Goal: Task Accomplishment & Management: Use online tool/utility

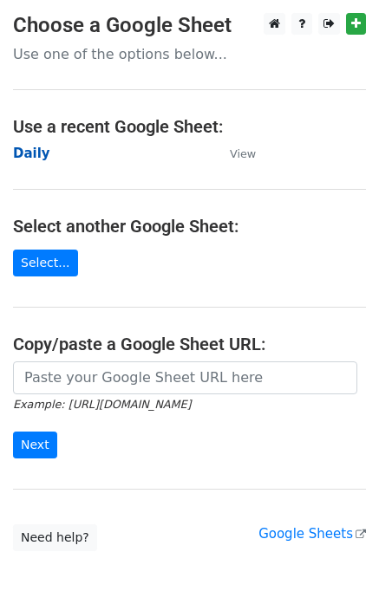
click at [21, 154] on strong "Daily" at bounding box center [31, 154] width 37 height 16
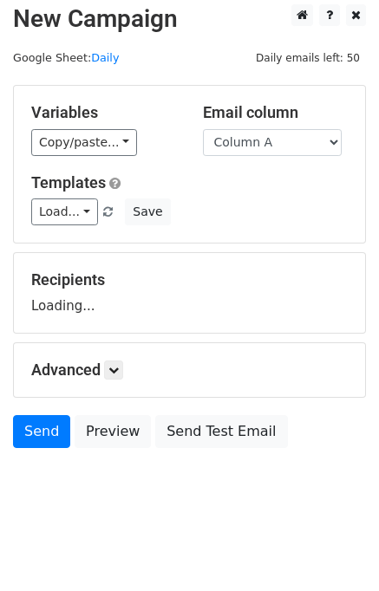
scroll to position [10, 0]
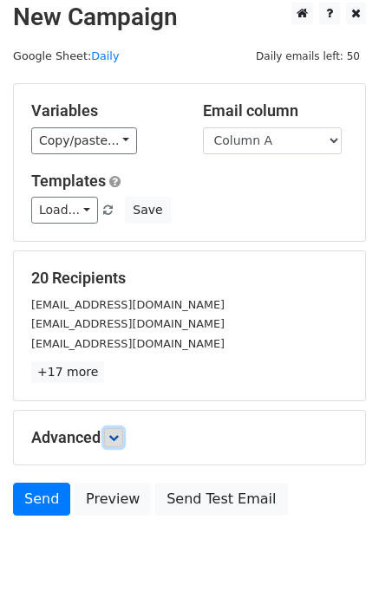
click at [119, 442] on link at bounding box center [113, 437] width 19 height 19
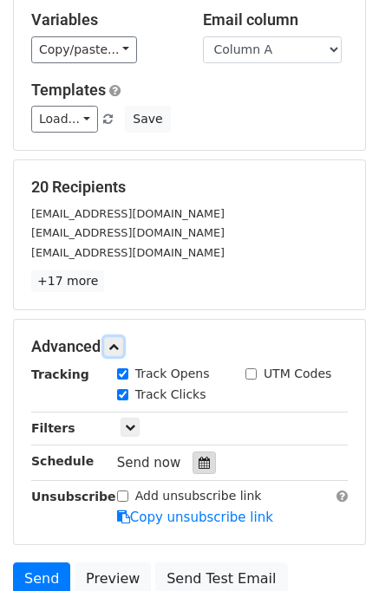
scroll to position [210, 0]
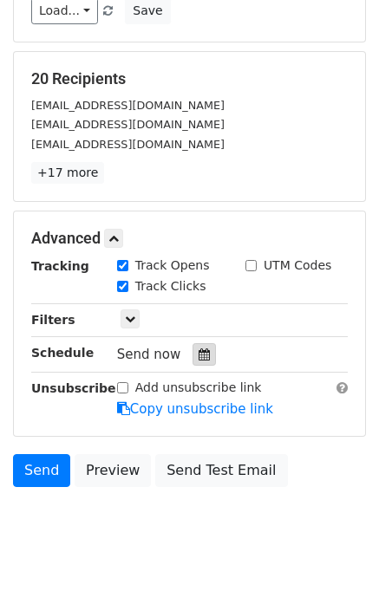
click at [198, 349] on icon at bounding box center [203, 354] width 11 height 12
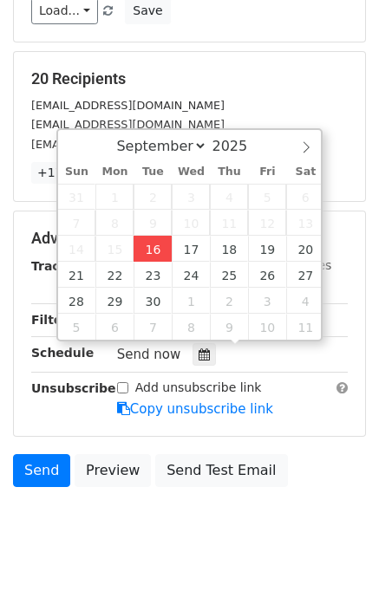
type input "2025-09-16 13:14"
type input "01"
type input "14"
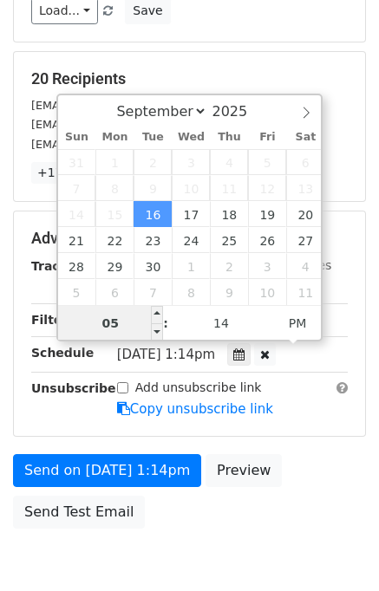
click at [131, 326] on input "05" at bounding box center [111, 323] width 106 height 35
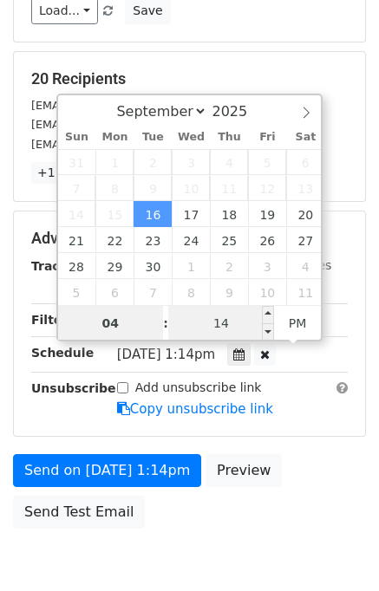
type input "04"
type input "2025-09-16 16:14"
click at [170, 335] on input "14" at bounding box center [221, 323] width 106 height 35
type input "00"
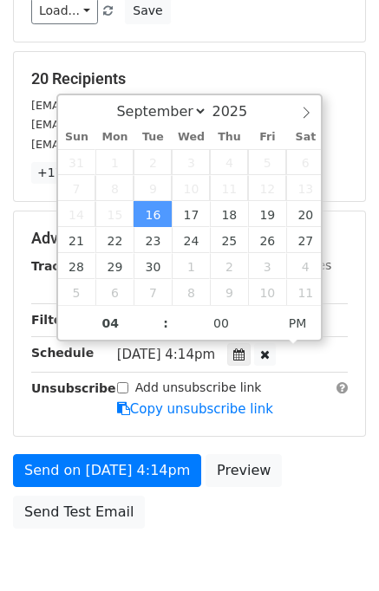
type input "2025-09-16 16:00"
click at [315, 490] on div "Send on Sep 16 at 4:14pm Preview Send Test Email" at bounding box center [189, 495] width 379 height 83
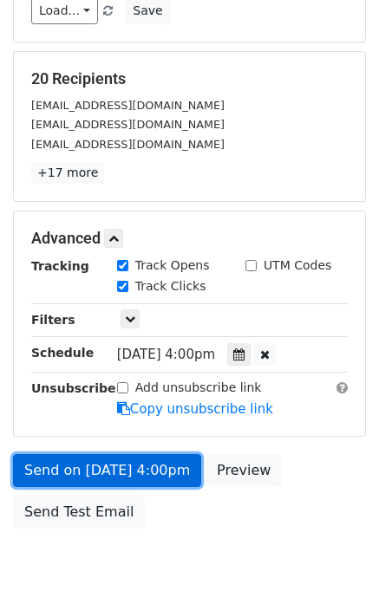
click at [179, 462] on link "Send on Sep 16 at 4:00pm" at bounding box center [107, 470] width 188 height 33
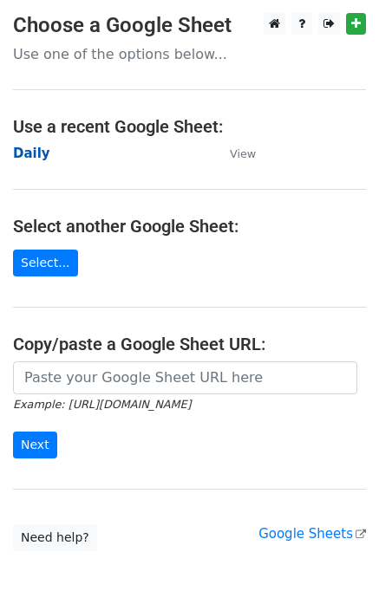
click at [38, 157] on strong "Daily" at bounding box center [31, 154] width 37 height 16
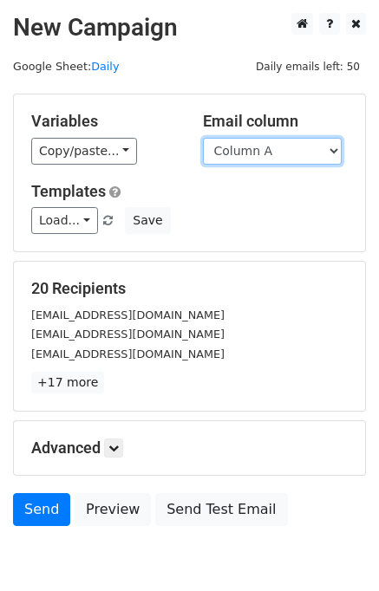
click at [229, 158] on select "Column A Column B Column C Column D Column E" at bounding box center [272, 151] width 139 height 27
select select "Column B"
click at [203, 138] on select "Column A Column B Column C Column D Column E" at bounding box center [272, 151] width 139 height 27
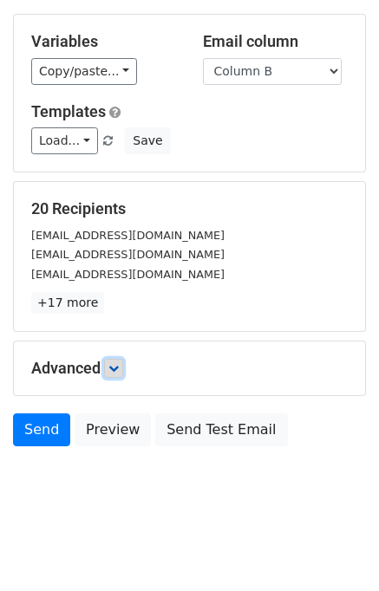
click at [120, 359] on link at bounding box center [113, 368] width 19 height 19
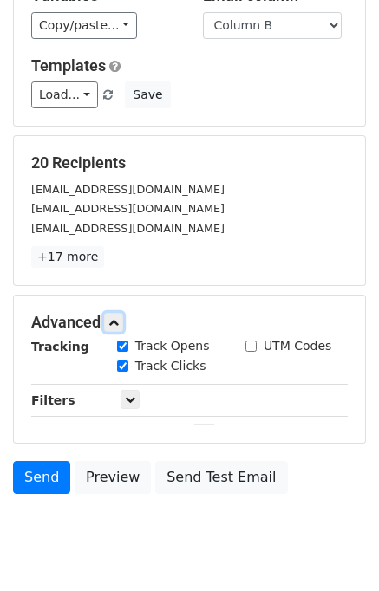
scroll to position [205, 0]
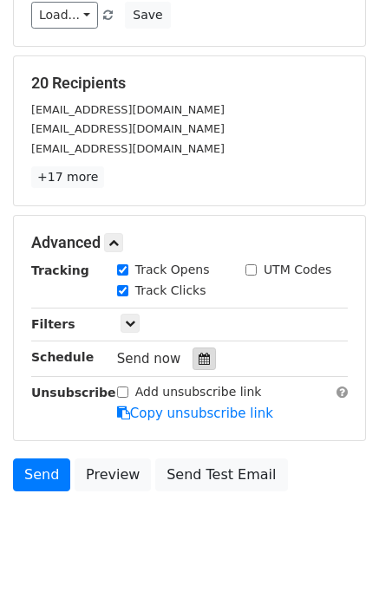
click at [204, 348] on div at bounding box center [203, 359] width 23 height 23
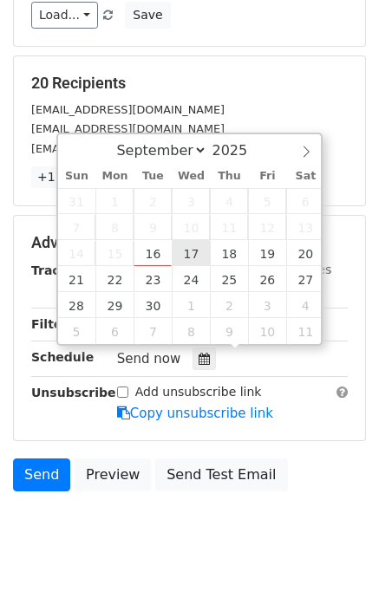
type input "2025-09-17 12:00"
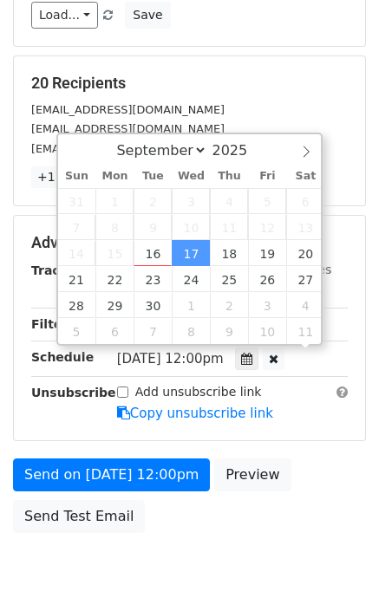
scroll to position [0, 0]
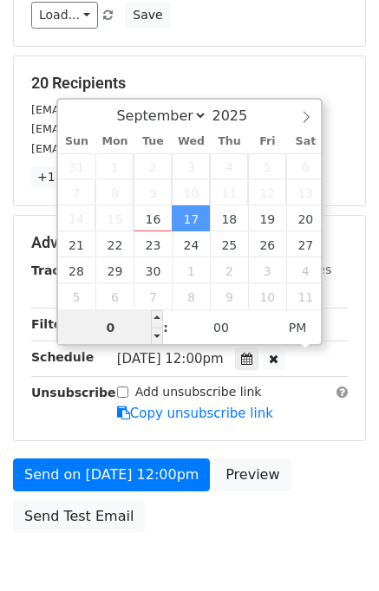
type input "05"
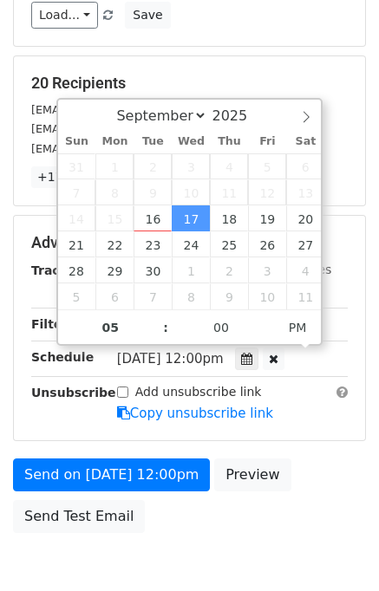
type input "2025-09-17 17:00"
click at [321, 472] on div "Send on Sep 17 at 12:00pm Preview Send Test Email" at bounding box center [189, 499] width 379 height 83
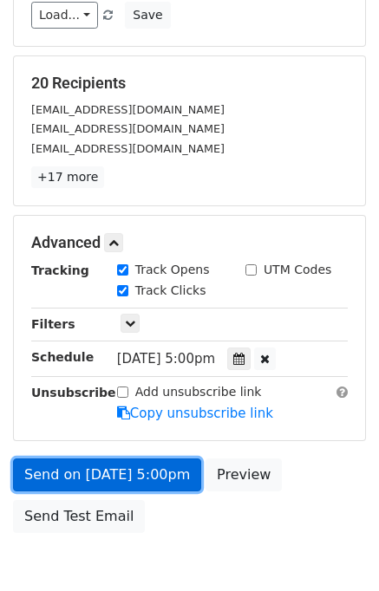
click at [164, 469] on link "Send on Sep 17 at 5:00pm" at bounding box center [107, 474] width 188 height 33
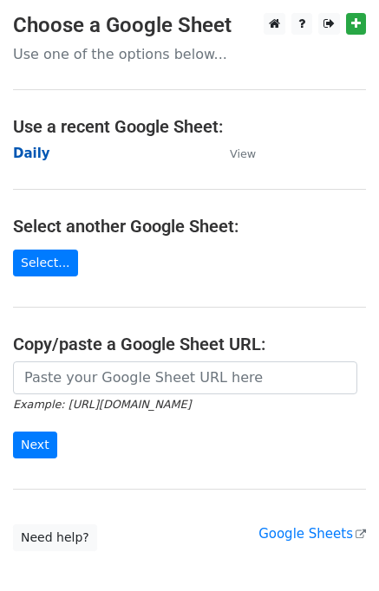
click at [30, 152] on strong "Daily" at bounding box center [31, 154] width 37 height 16
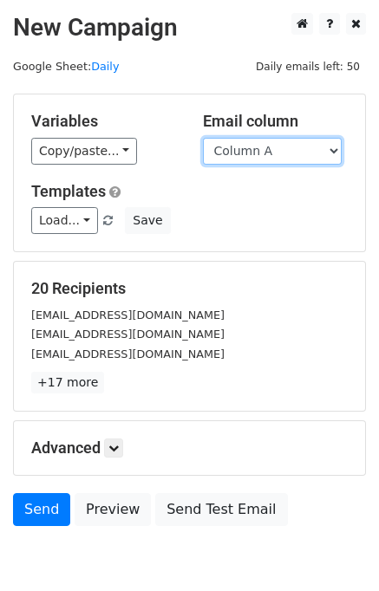
click at [232, 156] on select "Column A Column B Column C Column D Column E" at bounding box center [272, 151] width 139 height 27
select select "Column C"
click at [203, 138] on select "Column A Column B Column C Column D Column E" at bounding box center [272, 151] width 139 height 27
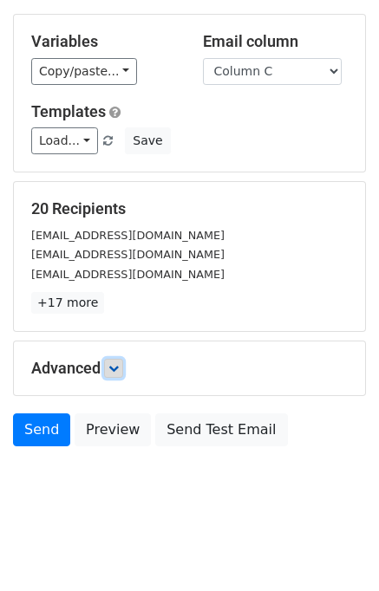
click at [117, 365] on icon at bounding box center [113, 368] width 10 height 10
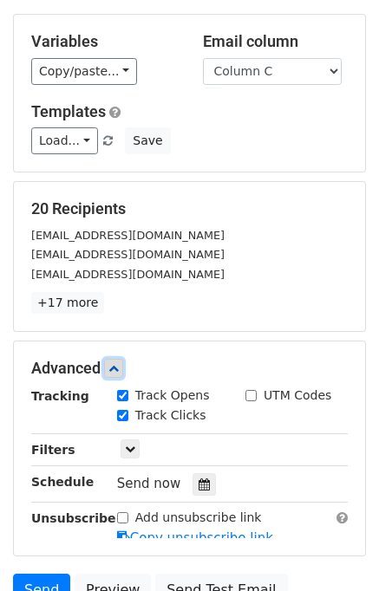
scroll to position [201, 0]
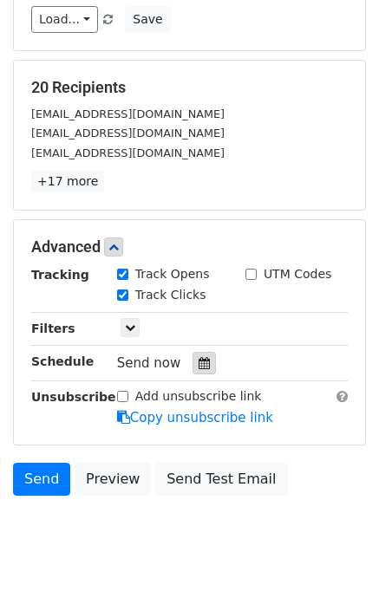
click at [196, 368] on div at bounding box center [203, 363] width 23 height 23
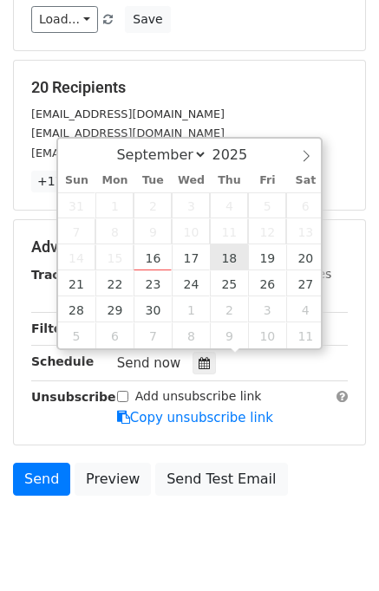
type input "2025-09-18 12:00"
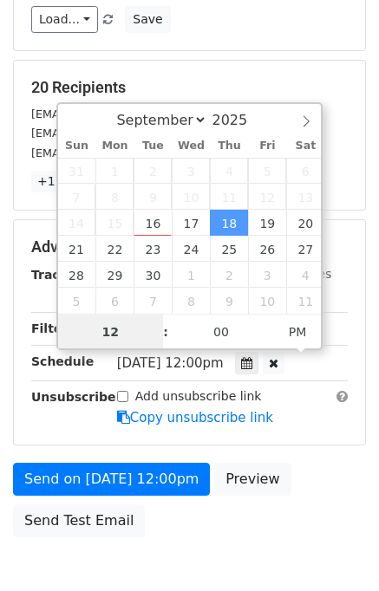
scroll to position [0, 0]
type input "06"
type input "2025-09-18 18:00"
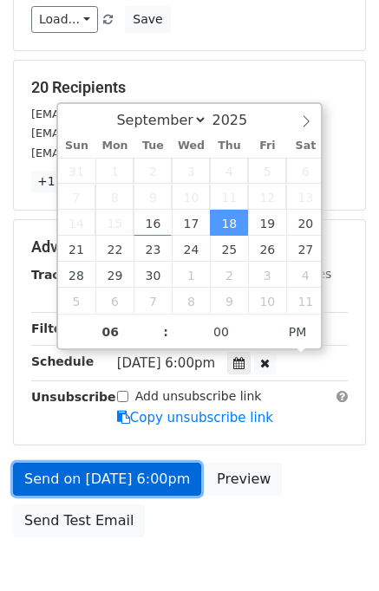
click at [133, 480] on link "Send on Sep 18 at 6:00pm" at bounding box center [107, 479] width 188 height 33
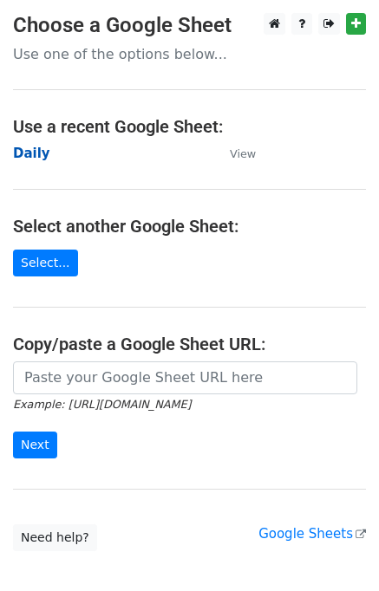
click at [41, 152] on strong "Daily" at bounding box center [31, 154] width 37 height 16
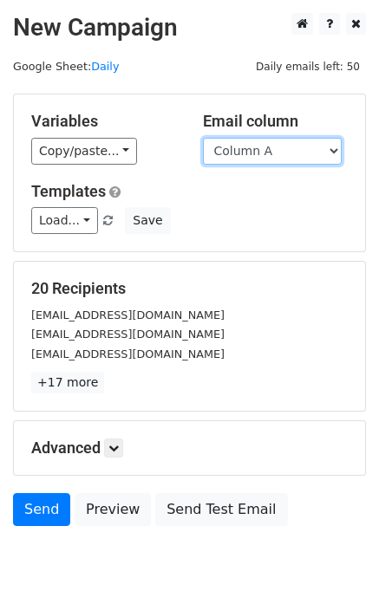
click at [263, 152] on select "Column A Column B Column C Column D Column E" at bounding box center [272, 151] width 139 height 27
click at [263, 153] on select "Column A Column B Column C Column D Column E" at bounding box center [272, 151] width 139 height 27
select select "Column D"
click at [203, 138] on select "Column A Column B Column C Column D Column E" at bounding box center [272, 151] width 139 height 27
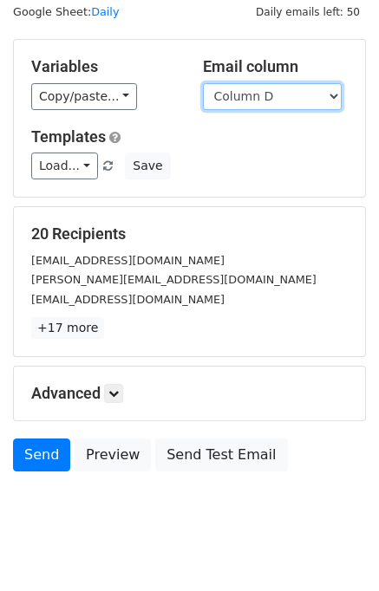
scroll to position [80, 0]
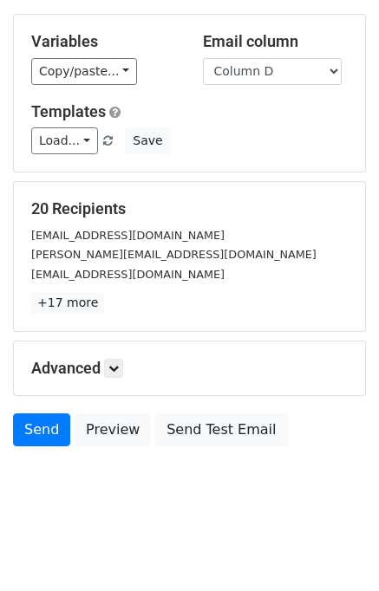
click at [106, 364] on h5 "Advanced" at bounding box center [189, 368] width 316 height 19
click at [116, 370] on icon at bounding box center [113, 368] width 10 height 10
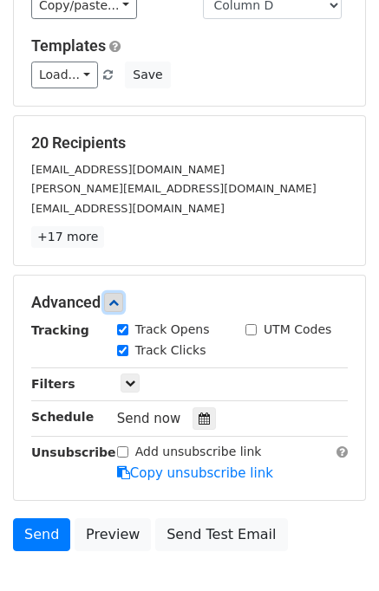
scroll to position [213, 0]
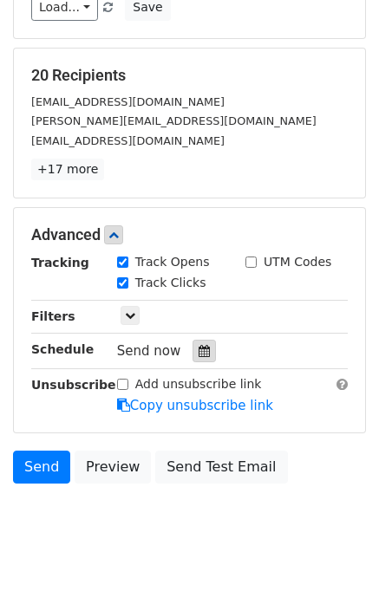
click at [198, 345] on icon at bounding box center [203, 351] width 11 height 12
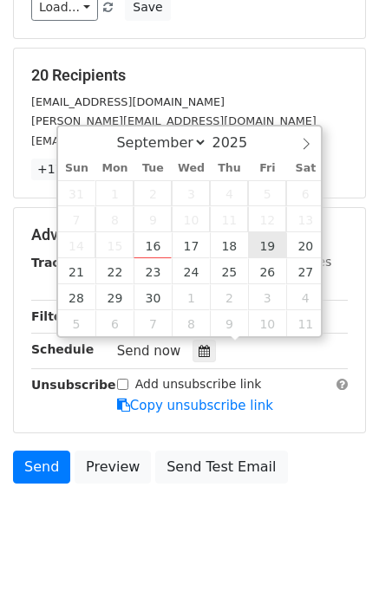
type input "2025-09-19 12:00"
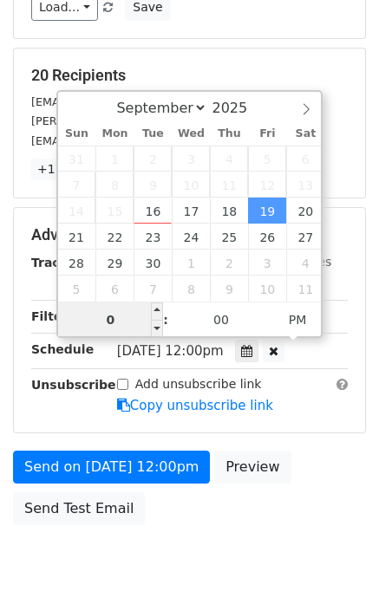
type input "07"
type input "2025-09-19 19:00"
click at [298, 465] on div "Send on Sep 19 at 12:00pm Preview Send Test Email" at bounding box center [189, 492] width 379 height 83
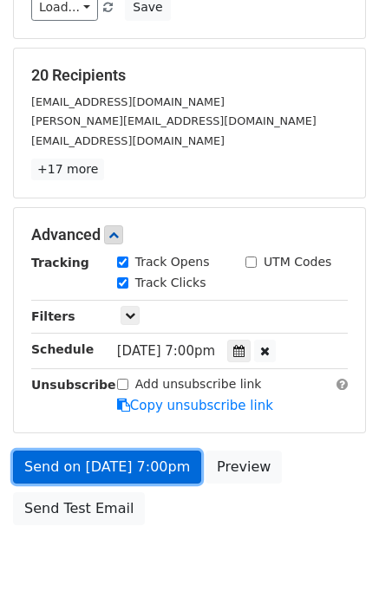
click at [133, 458] on link "Send on Sep 19 at 7:00pm" at bounding box center [107, 467] width 188 height 33
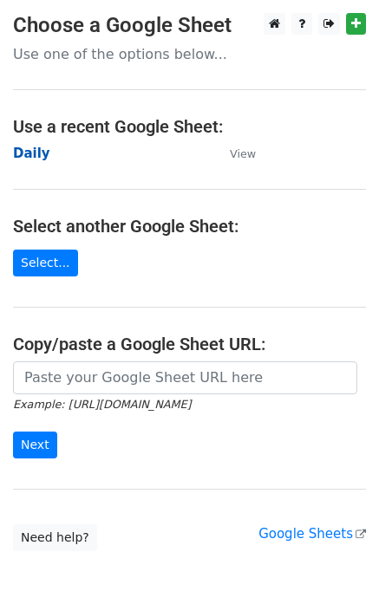
click at [38, 148] on strong "Daily" at bounding box center [31, 154] width 37 height 16
click at [26, 157] on strong "Daily" at bounding box center [31, 154] width 37 height 16
click at [24, 153] on strong "Daily" at bounding box center [31, 154] width 37 height 16
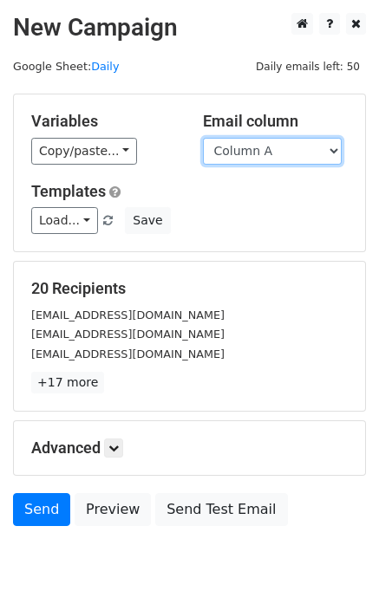
click at [267, 144] on select "Column A Column B Column C Column D Column E" at bounding box center [272, 151] width 139 height 27
select select "Column E"
click at [203, 138] on select "Column A Column B Column C Column D Column E" at bounding box center [272, 151] width 139 height 27
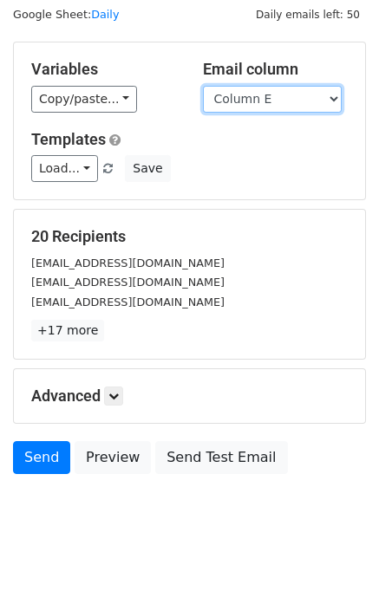
scroll to position [80, 0]
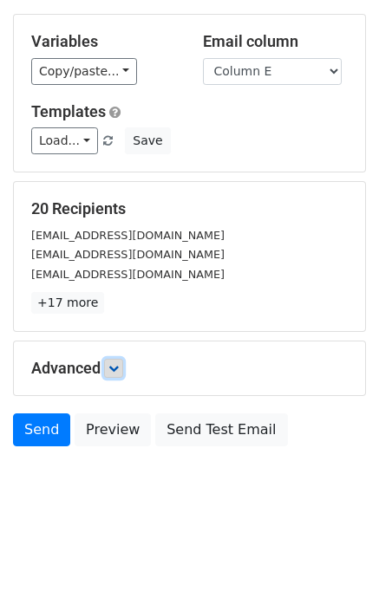
click at [112, 372] on link at bounding box center [113, 368] width 19 height 19
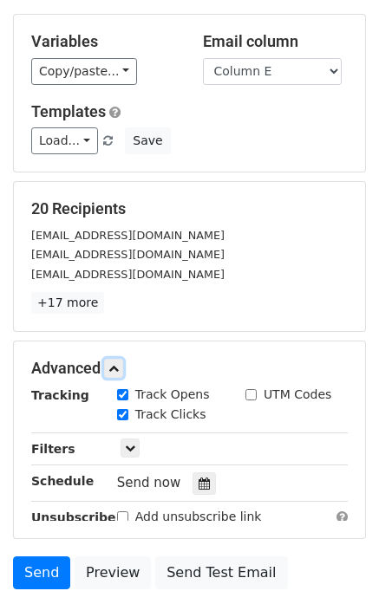
scroll to position [216, 0]
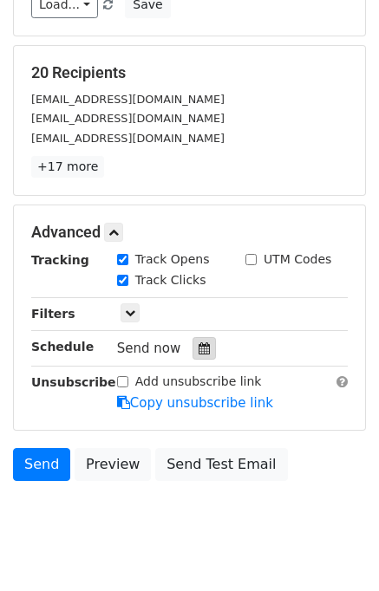
click at [198, 347] on icon at bounding box center [203, 348] width 11 height 12
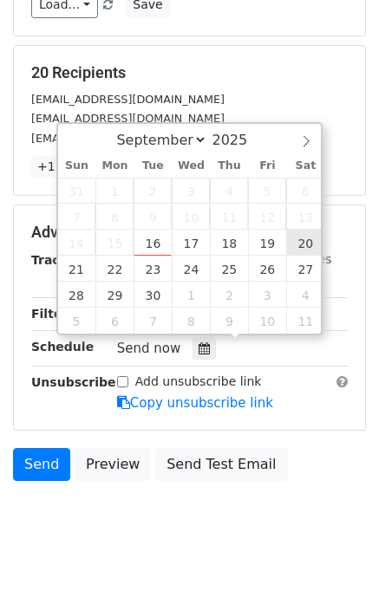
type input "[DATE] 12:00"
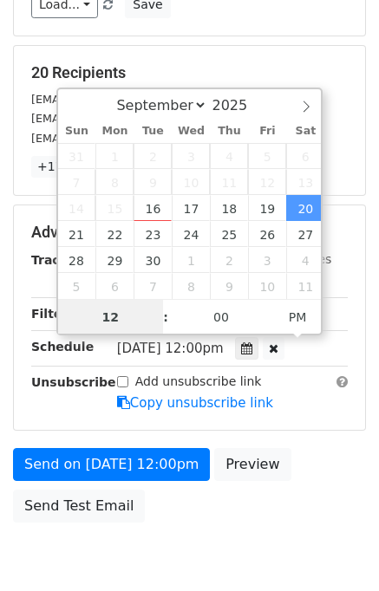
scroll to position [0, 0]
type input "08"
type input "[DATE] 20:00"
click at [328, 474] on div "Send on [DATE] 12:00pm Preview Send Test Email" at bounding box center [189, 489] width 379 height 83
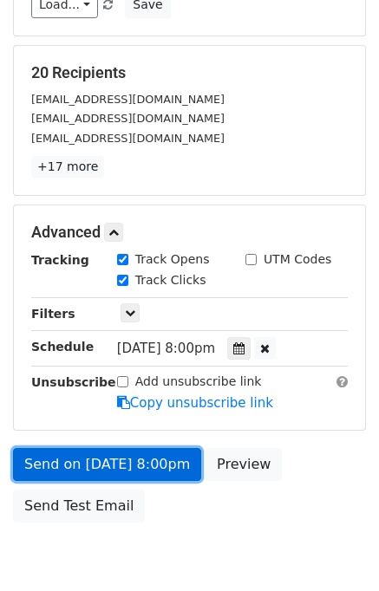
click at [174, 462] on link "Send on [DATE] 8:00pm" at bounding box center [107, 464] width 188 height 33
